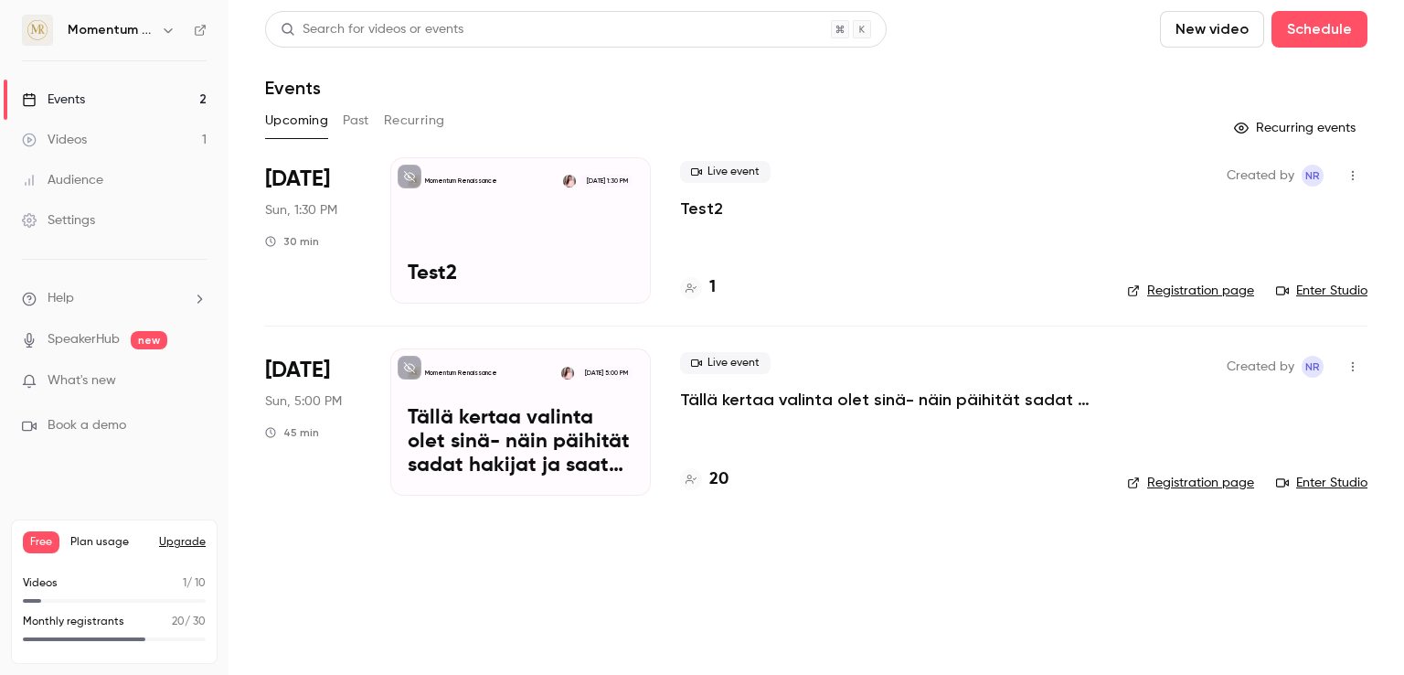
click at [483, 422] on p "Tällä kertaa valinta olet sinä- näin päihität sadat hakijat ja saat kutsun haas…" at bounding box center [521, 442] width 226 height 70
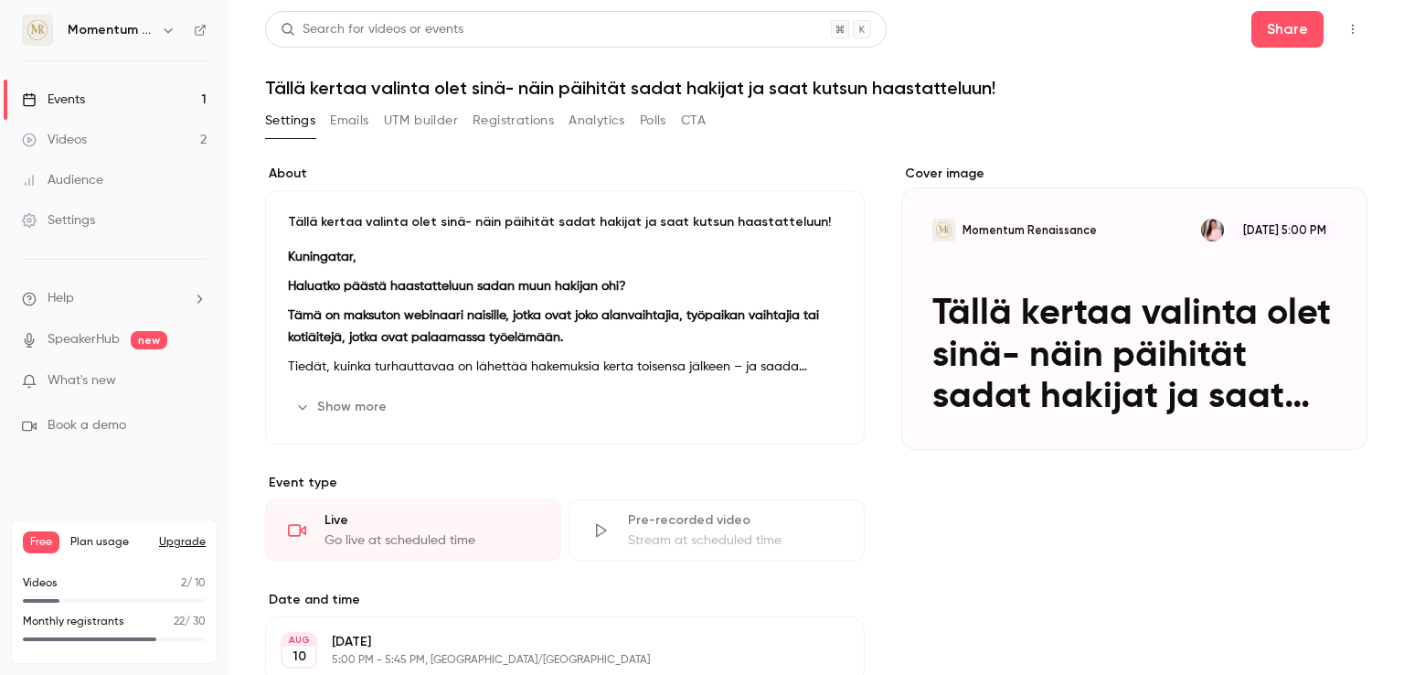
click at [95, 98] on link "Events 1" at bounding box center [114, 100] width 229 height 40
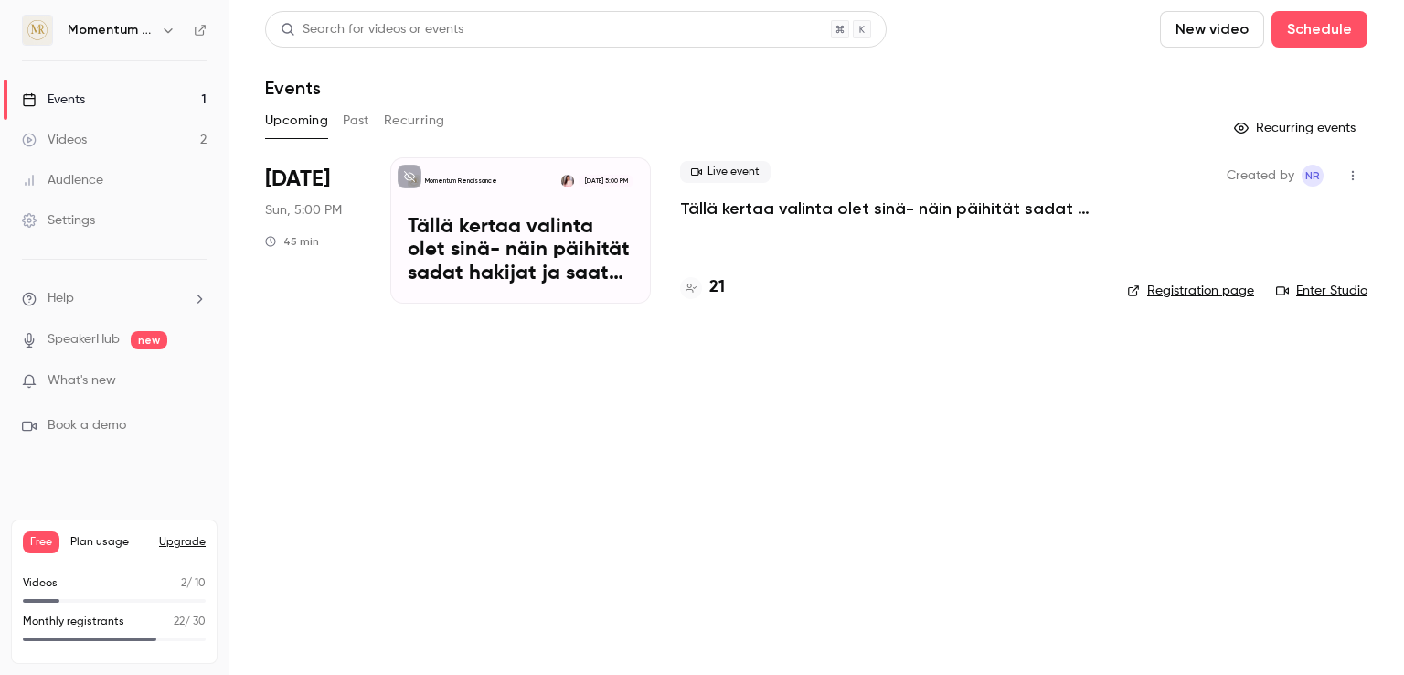
click at [1302, 292] on link "Enter Studio" at bounding box center [1321, 291] width 91 height 18
